Goal: Transaction & Acquisition: Book appointment/travel/reservation

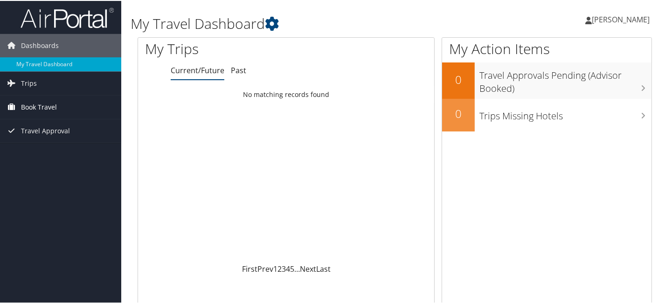
click at [49, 104] on span "Book Travel" at bounding box center [39, 106] width 36 height 23
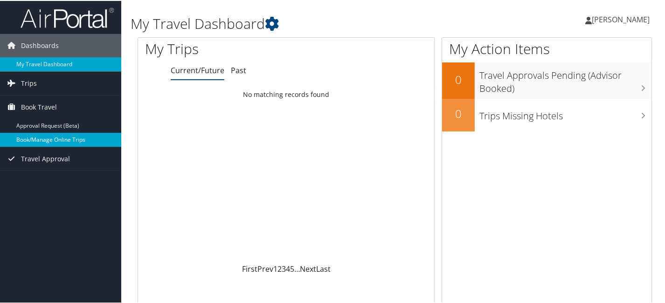
click at [47, 136] on link "Book/Manage Online Trips" at bounding box center [60, 139] width 121 height 14
